Goal: Transaction & Acquisition: Book appointment/travel/reservation

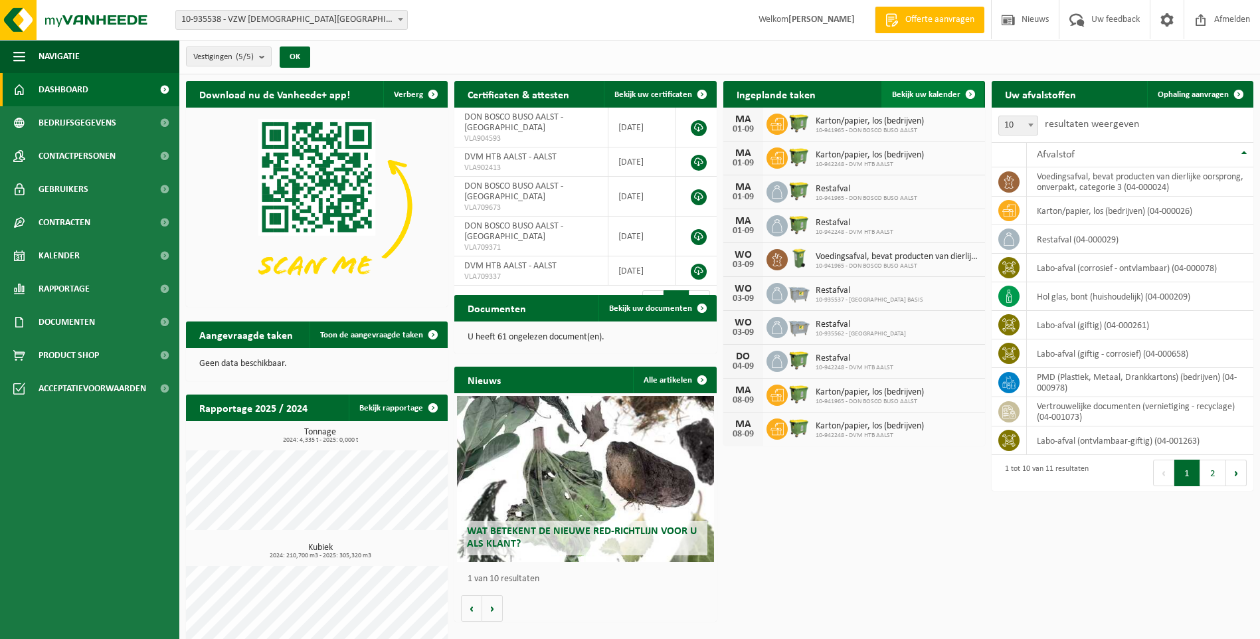
click at [924, 92] on span "Bekijk uw kalender" at bounding box center [926, 94] width 68 height 9
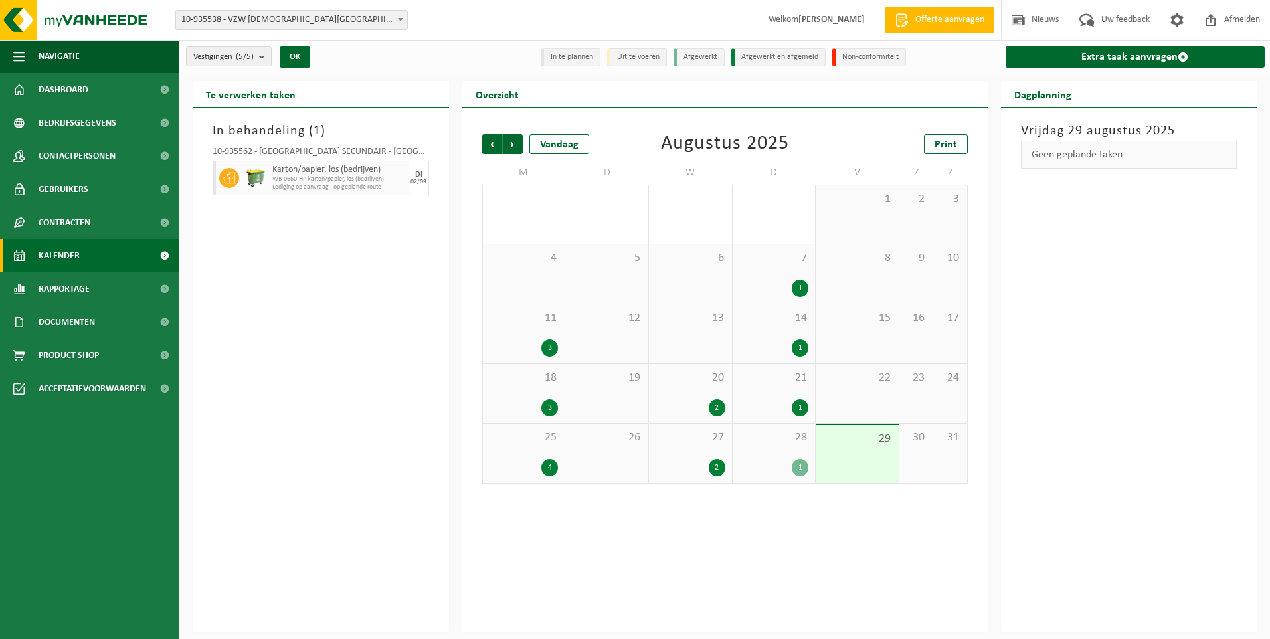
click at [670, 446] on div "27 2" at bounding box center [690, 453] width 83 height 59
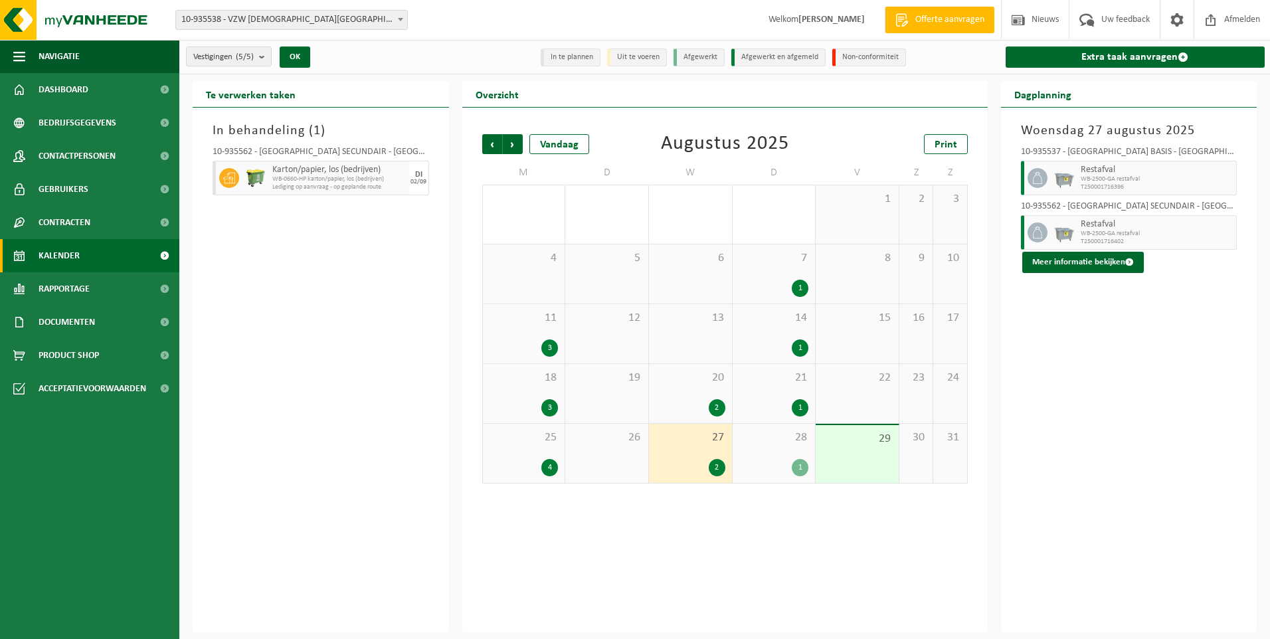
click at [763, 455] on div "28 1" at bounding box center [774, 453] width 83 height 59
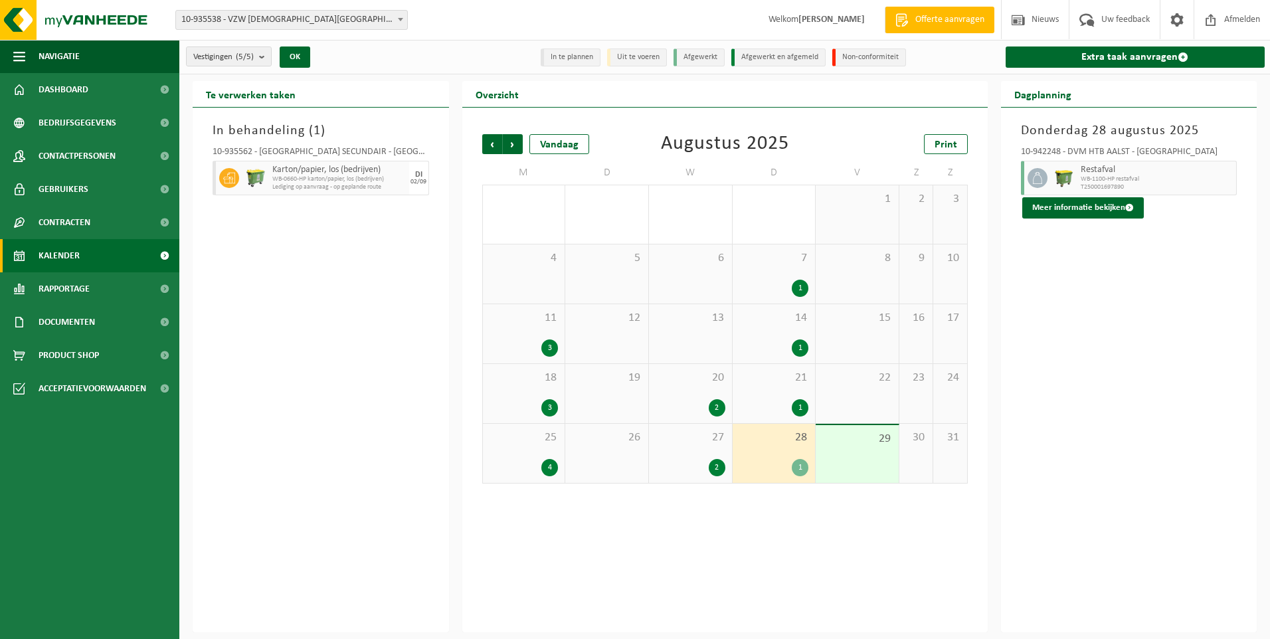
click at [858, 455] on div "29" at bounding box center [857, 454] width 83 height 58
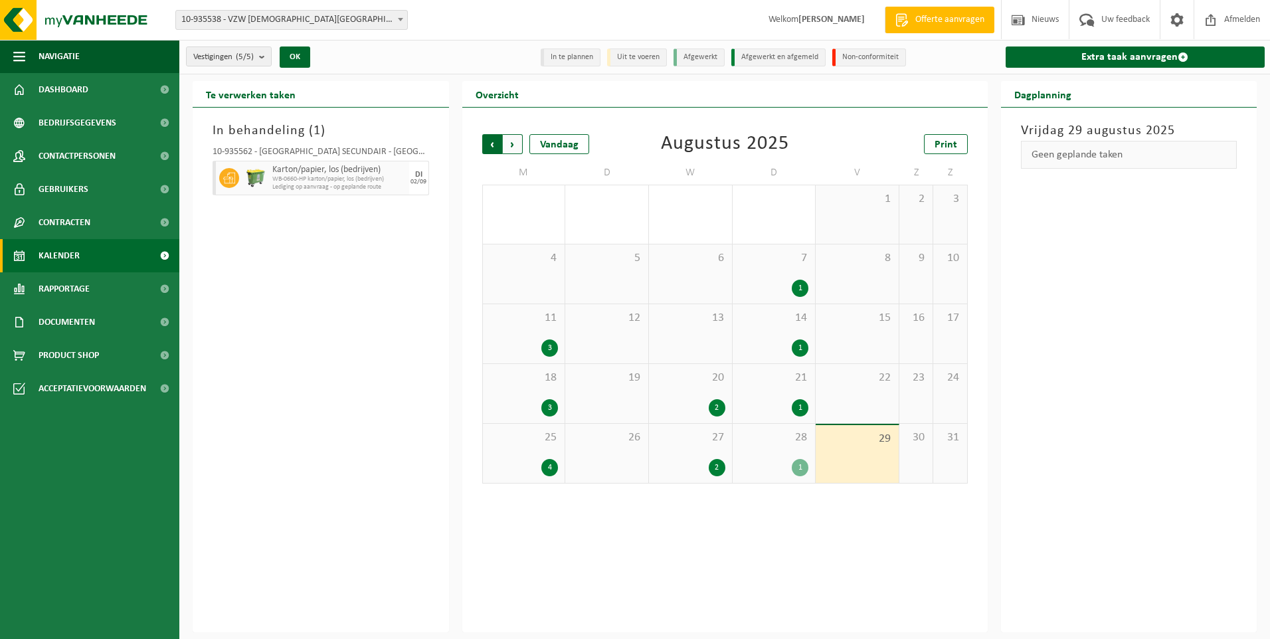
click at [508, 147] on span "Volgende" at bounding box center [513, 144] width 20 height 20
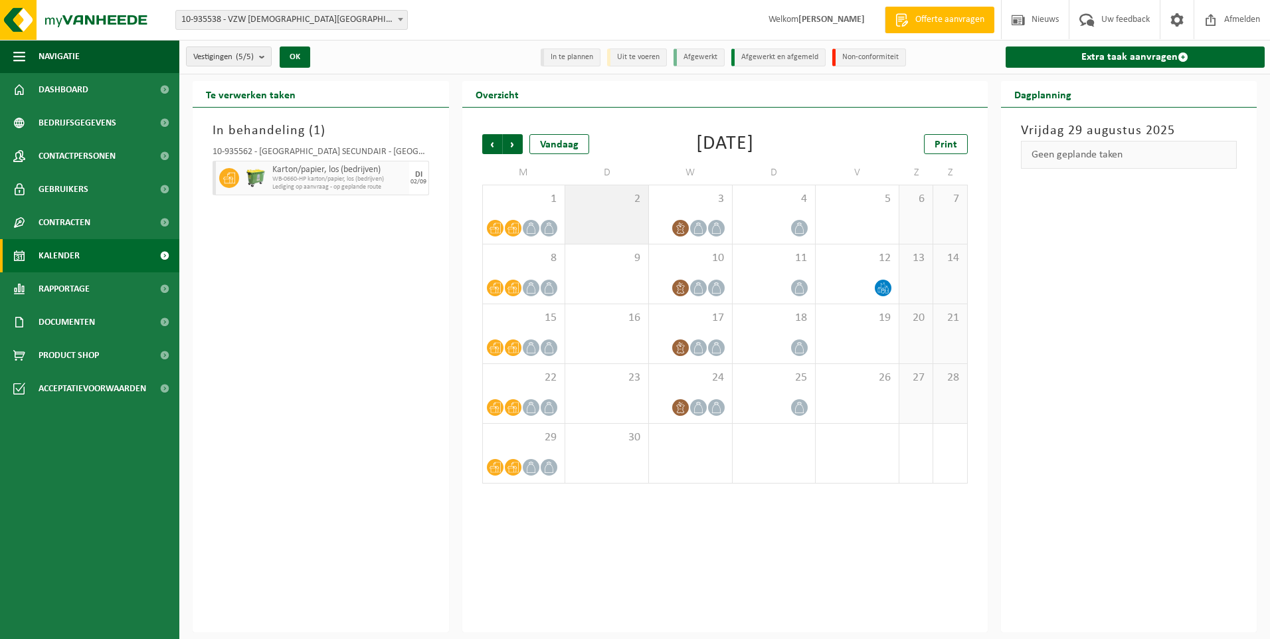
click at [601, 213] on div "2" at bounding box center [606, 214] width 83 height 58
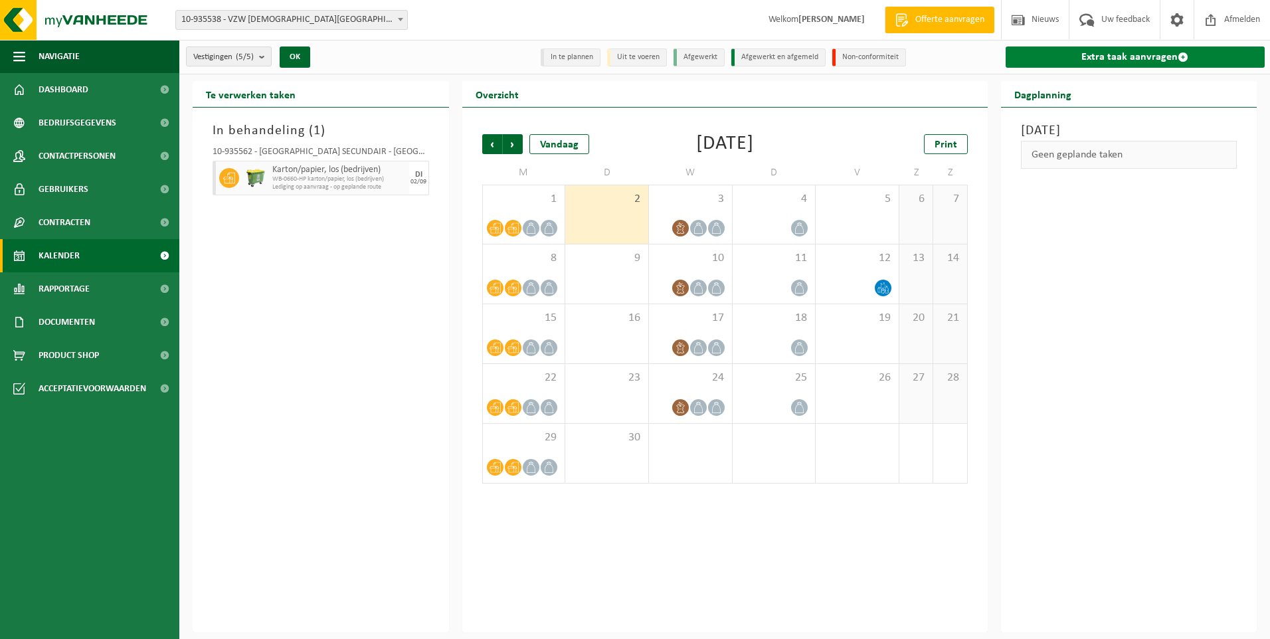
click at [1130, 58] on link "Extra taak aanvragen" at bounding box center [1136, 56] width 260 height 21
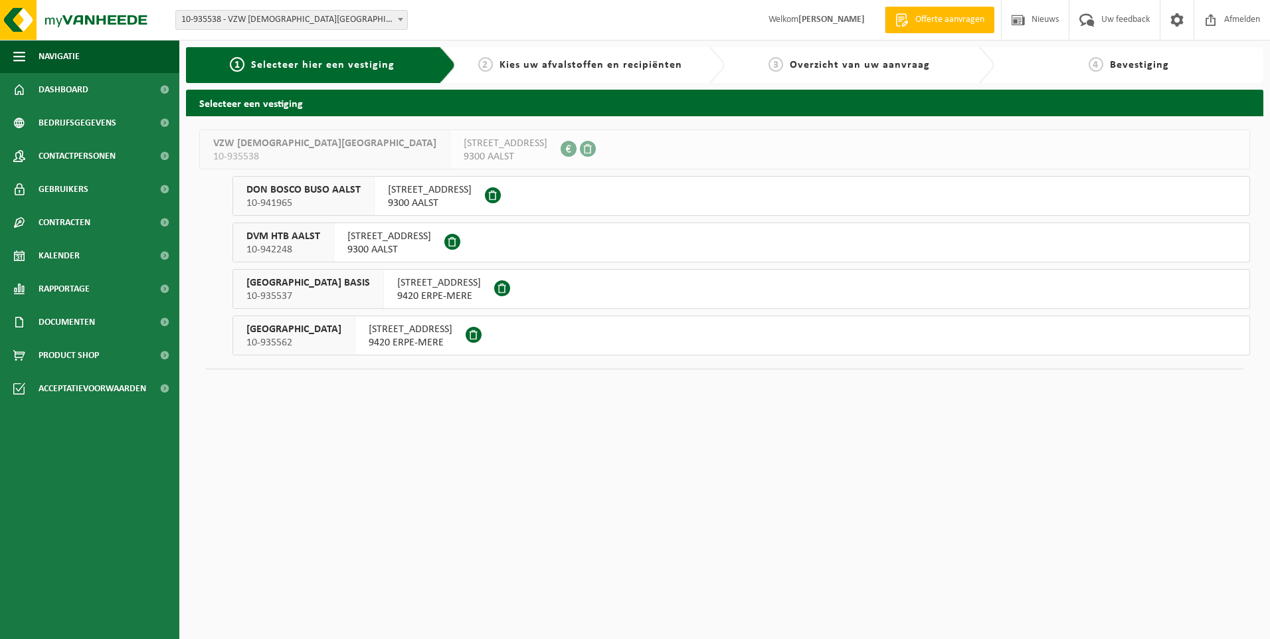
click at [322, 343] on span "10-935562" at bounding box center [293, 342] width 95 height 13
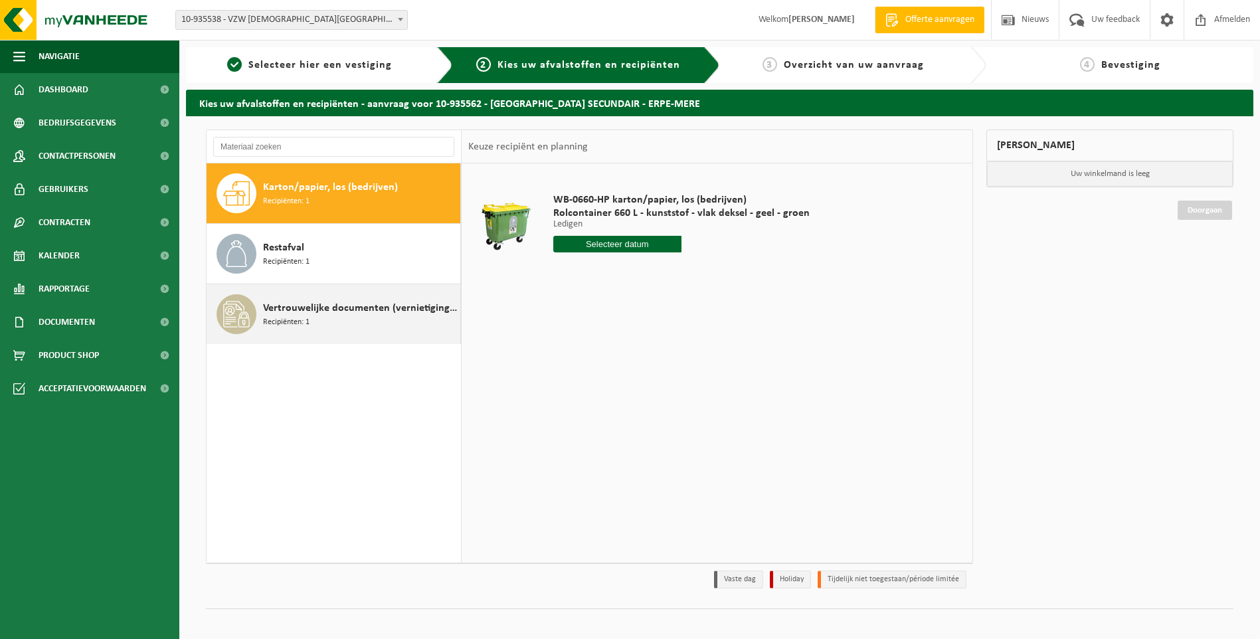
click at [344, 329] on div "Vertrouwelijke documenten (vernietiging - recyclage) Recipiënten: 1" at bounding box center [360, 314] width 194 height 40
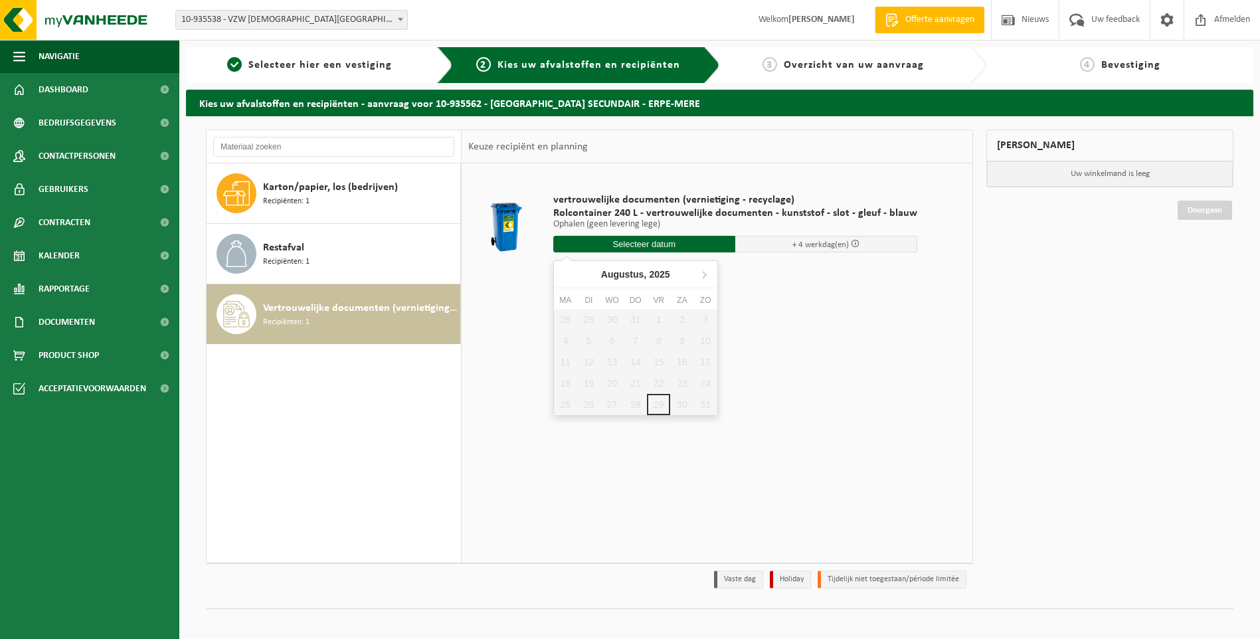
click at [639, 245] on input "text" at bounding box center [644, 244] width 182 height 17
click at [707, 278] on icon at bounding box center [703, 274] width 21 height 21
click at [655, 317] on div "5" at bounding box center [658, 319] width 23 height 21
type input "Van 2025-09-05"
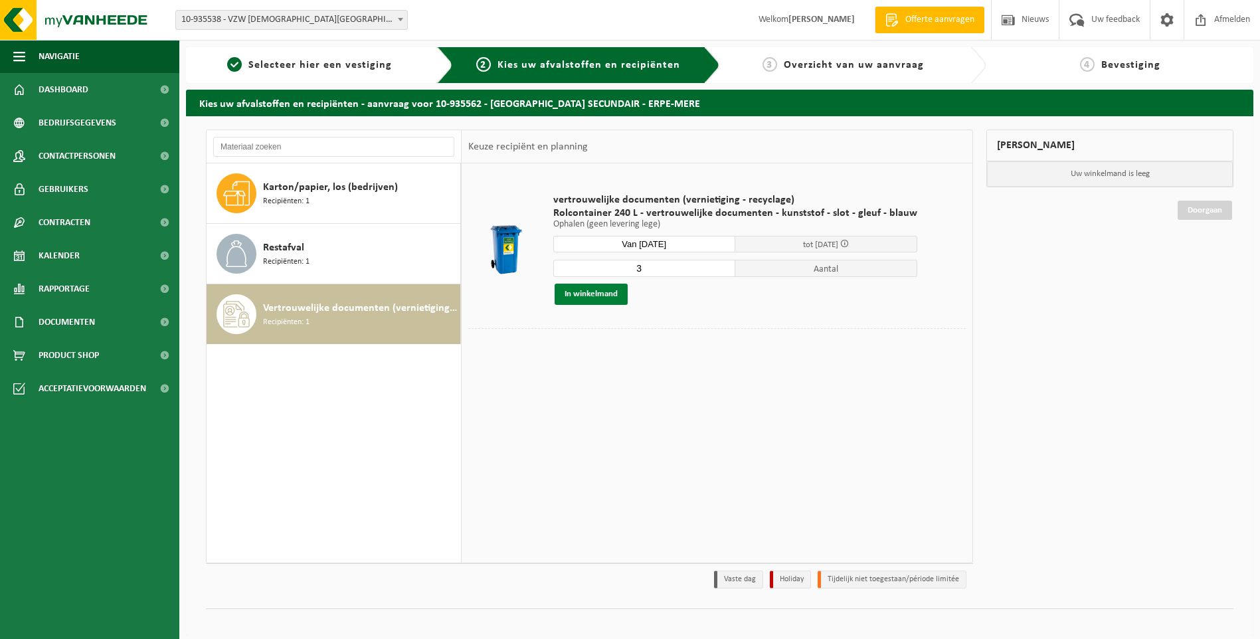
click at [588, 293] on button "In winkelmand" at bounding box center [591, 294] width 73 height 21
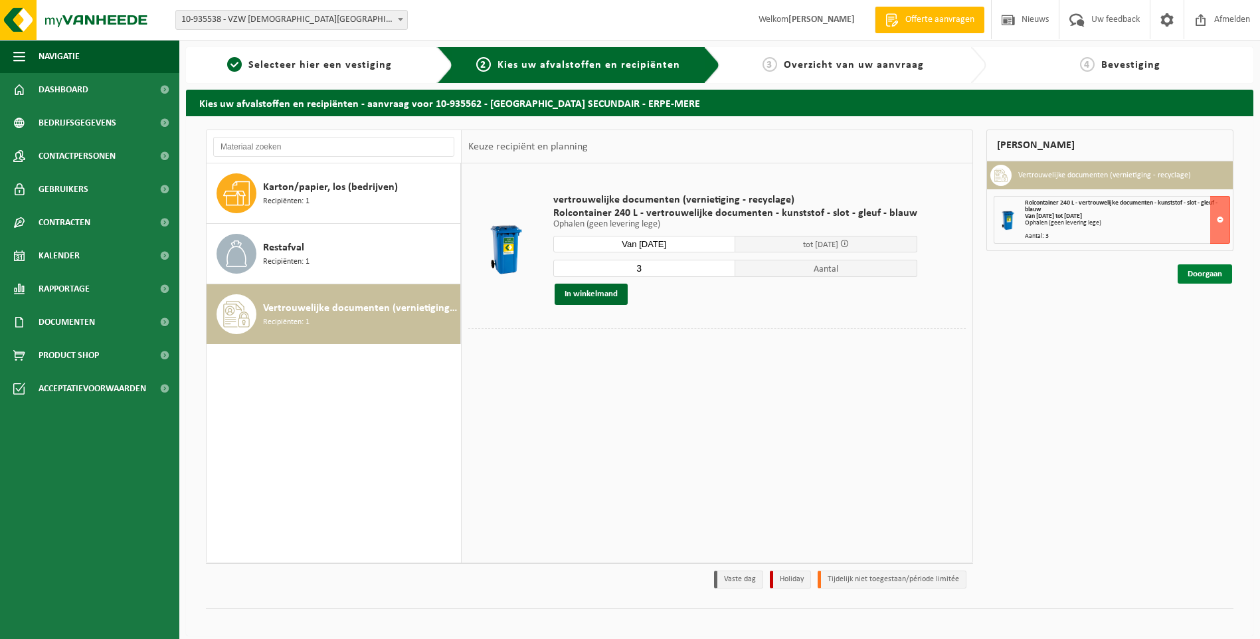
click at [1195, 270] on link "Doorgaan" at bounding box center [1205, 273] width 54 height 19
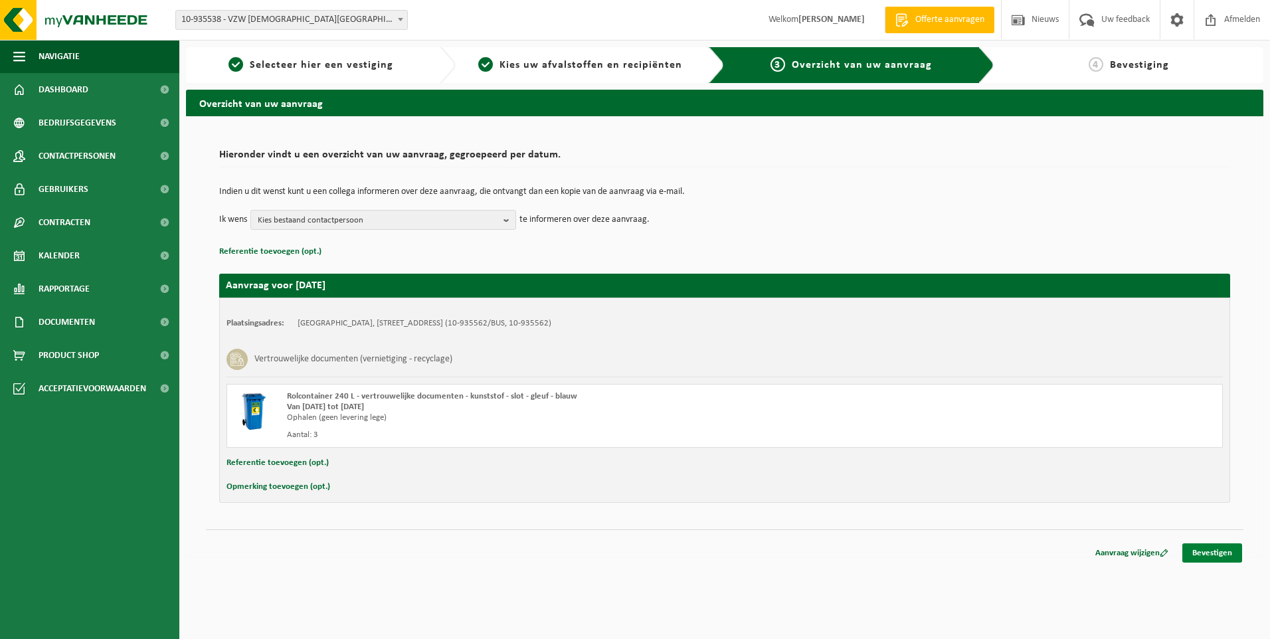
click at [1209, 553] on link "Bevestigen" at bounding box center [1212, 552] width 60 height 19
